Goal: Communication & Community: Answer question/provide support

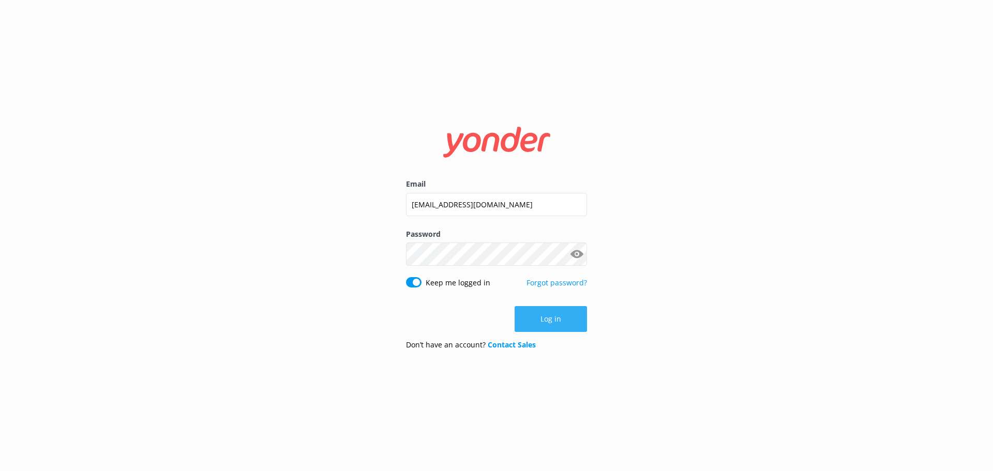
click at [531, 320] on button "Log in" at bounding box center [551, 319] width 72 height 26
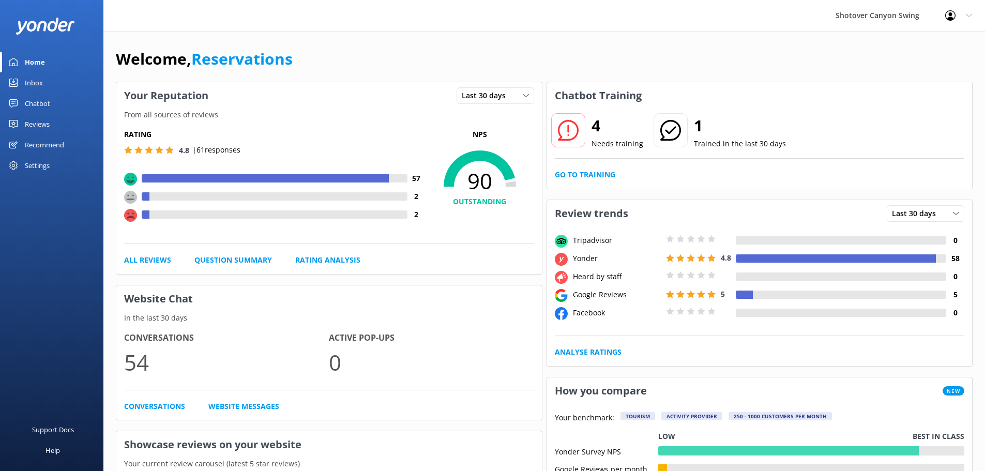
click at [43, 85] on link "Inbox" at bounding box center [51, 82] width 103 height 21
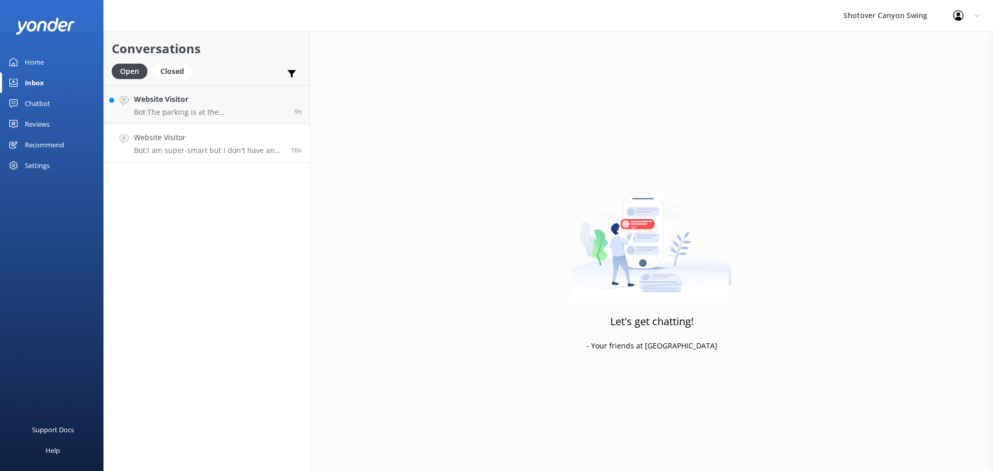
click at [231, 148] on p "Bot: I am super-smart but I don't have an answer for that in my knowledge base,…" at bounding box center [208, 150] width 149 height 9
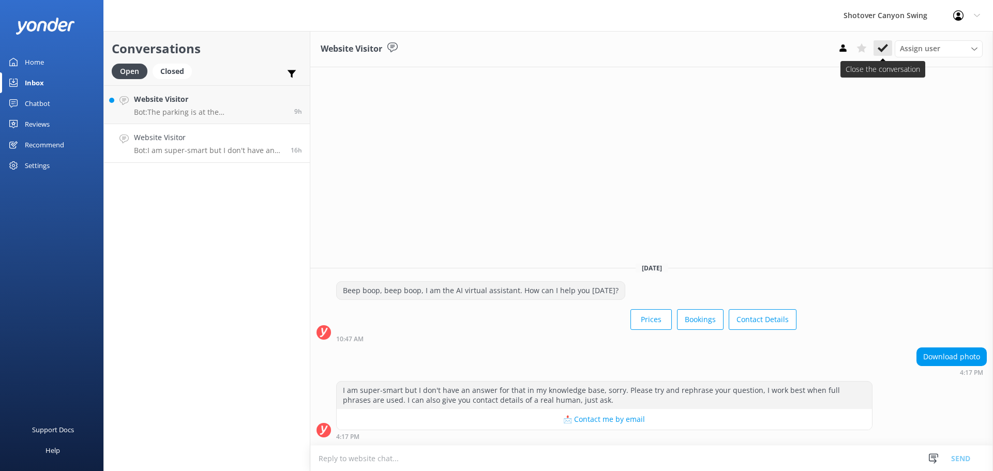
click at [889, 45] on button at bounding box center [883, 48] width 19 height 16
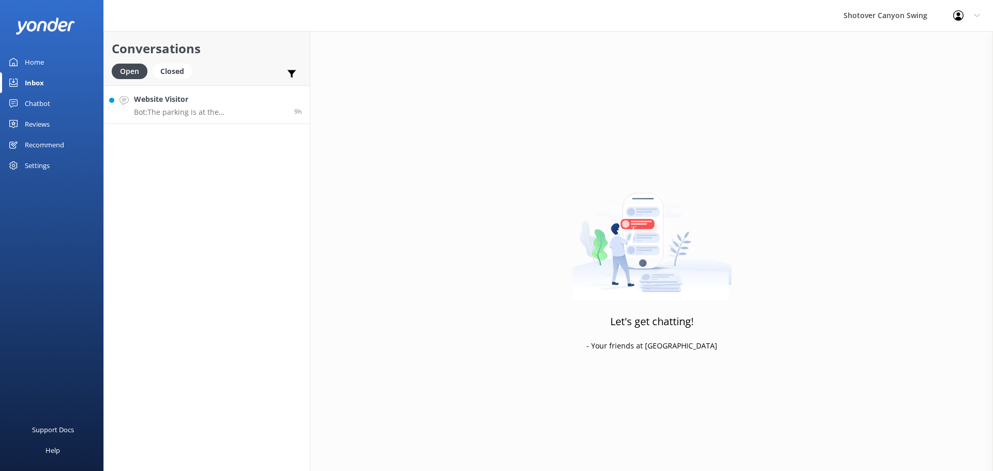
click at [226, 115] on p "Bot: The parking is at the [GEOGRAPHIC_DATA] at [GEOGRAPHIC_DATA]. There's plen…" at bounding box center [210, 112] width 153 height 9
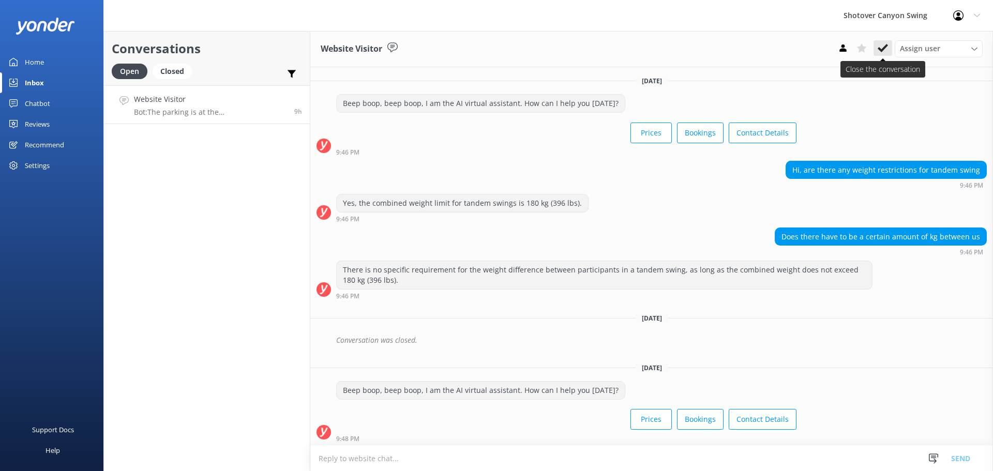
click at [880, 53] on icon at bounding box center [883, 48] width 10 height 10
